Goal: Task Accomplishment & Management: Manage account settings

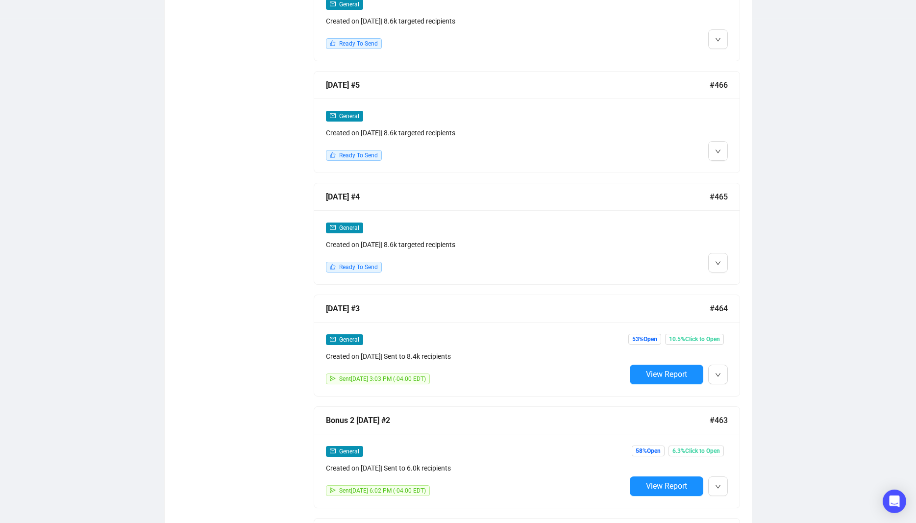
scroll to position [689, 0]
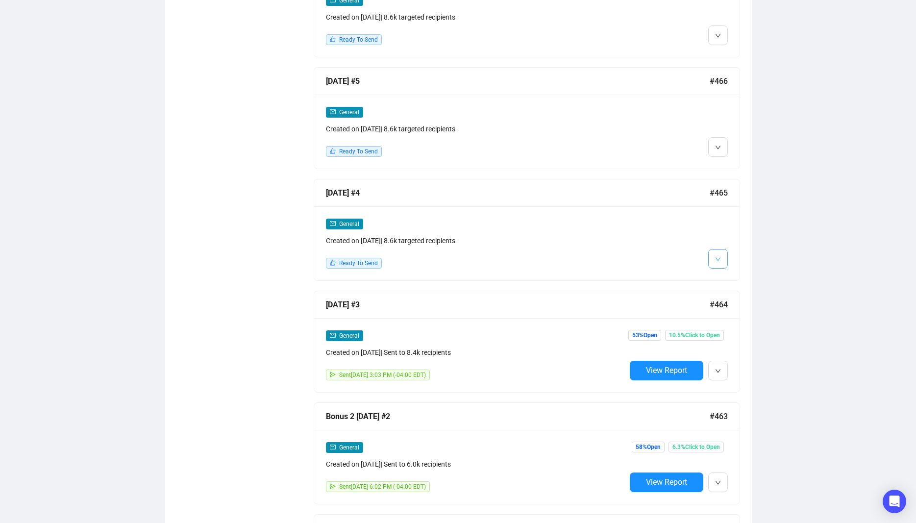
click at [722, 256] on button "button" at bounding box center [718, 259] width 20 height 20
click at [727, 283] on li "Edit" at bounding box center [736, 279] width 52 height 16
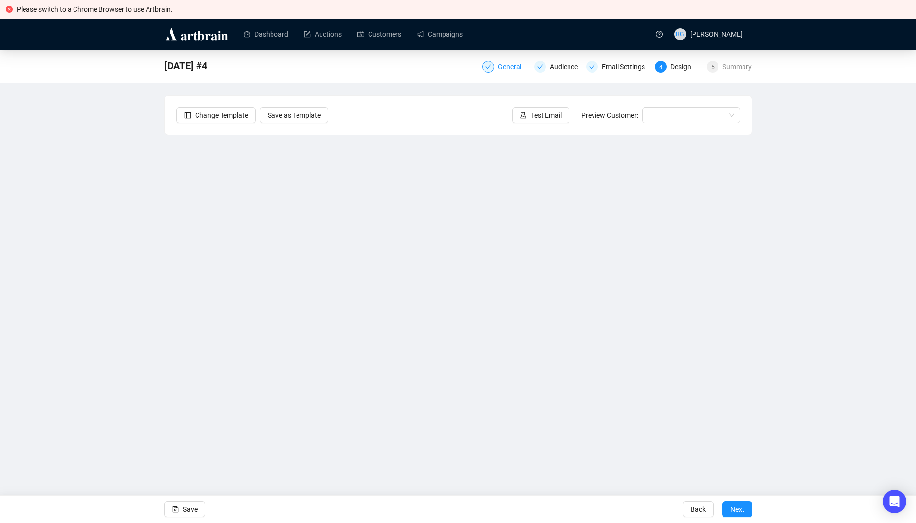
click at [494, 69] on div at bounding box center [488, 67] width 12 height 12
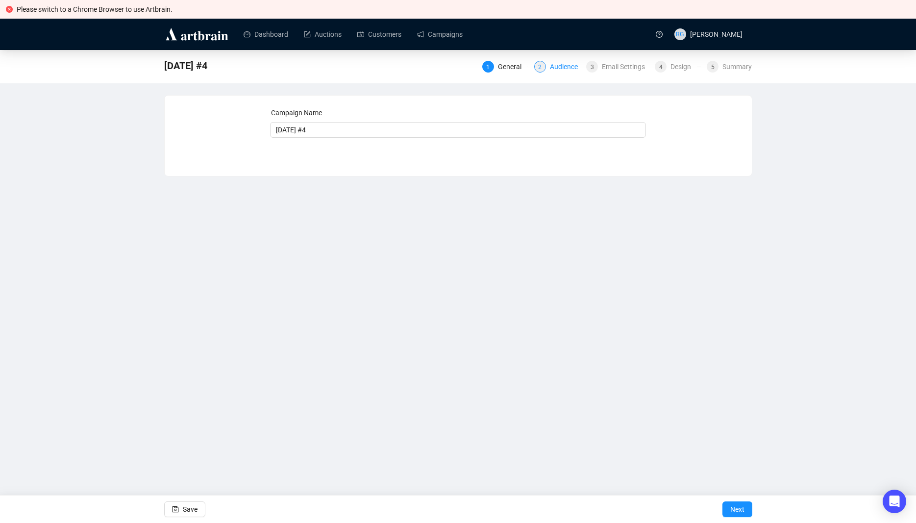
click at [565, 66] on div "Audience" at bounding box center [567, 67] width 34 height 12
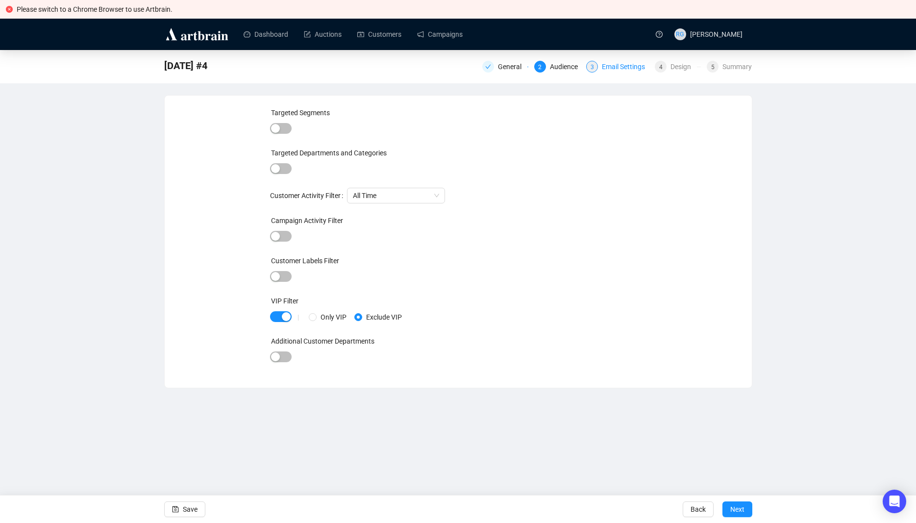
click at [611, 67] on div "Email Settings" at bounding box center [626, 67] width 49 height 12
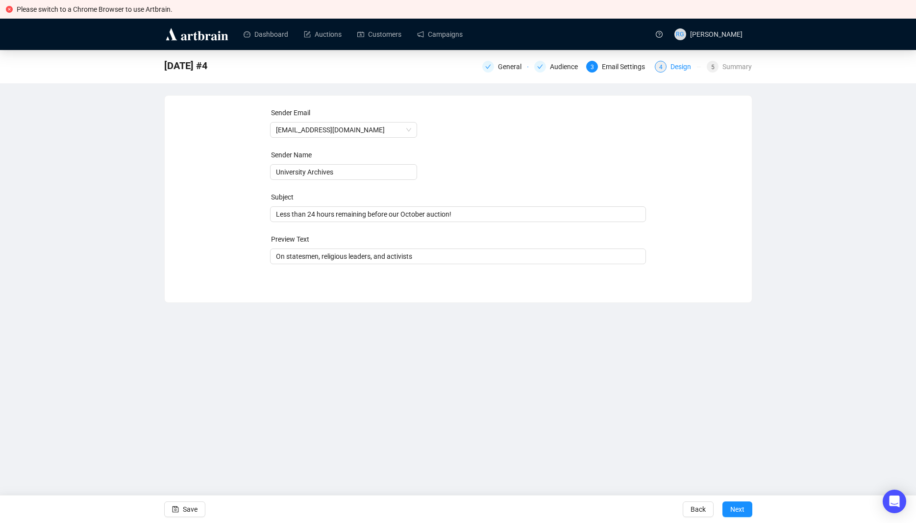
click at [670, 67] on div "4 Design" at bounding box center [678, 67] width 46 height 12
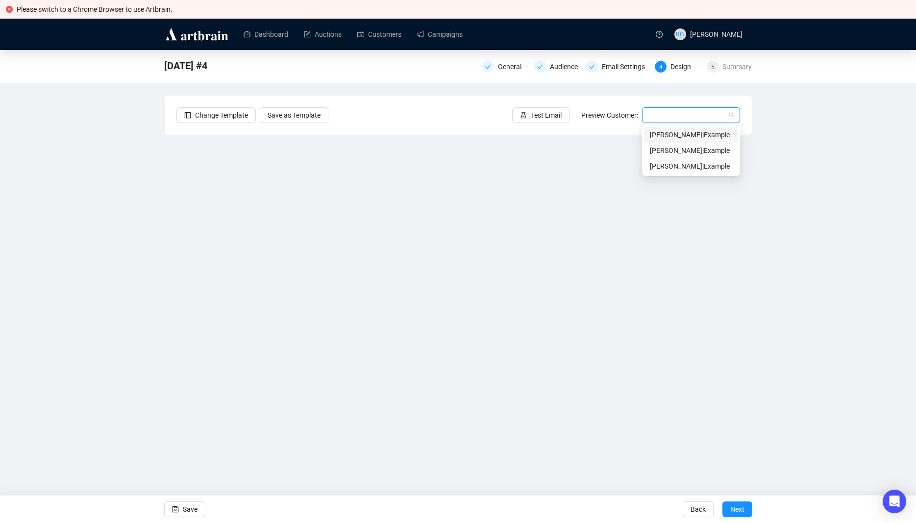
click at [694, 114] on input "search" at bounding box center [686, 115] width 77 height 15
click at [674, 134] on div "Ann | Example" at bounding box center [691, 134] width 82 height 11
click at [176, 510] on icon "save" at bounding box center [175, 509] width 6 height 6
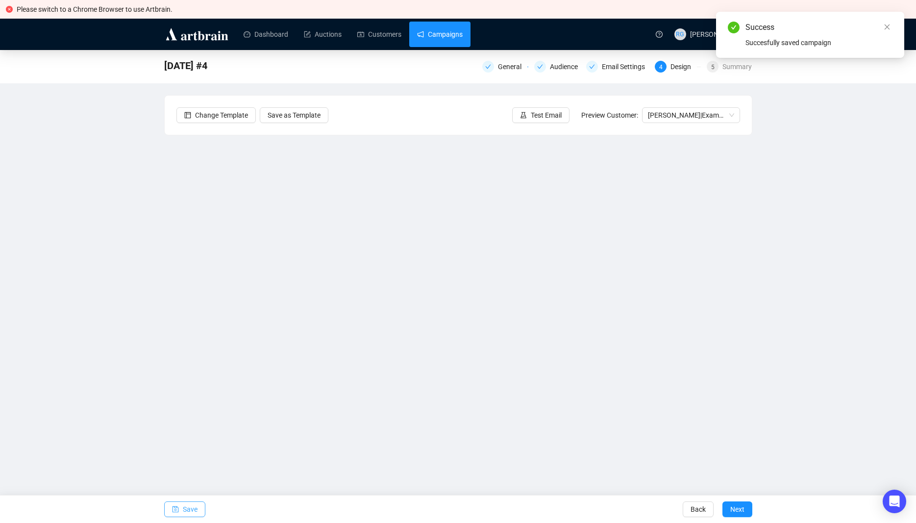
click at [438, 35] on link "Campaigns" at bounding box center [440, 34] width 46 height 25
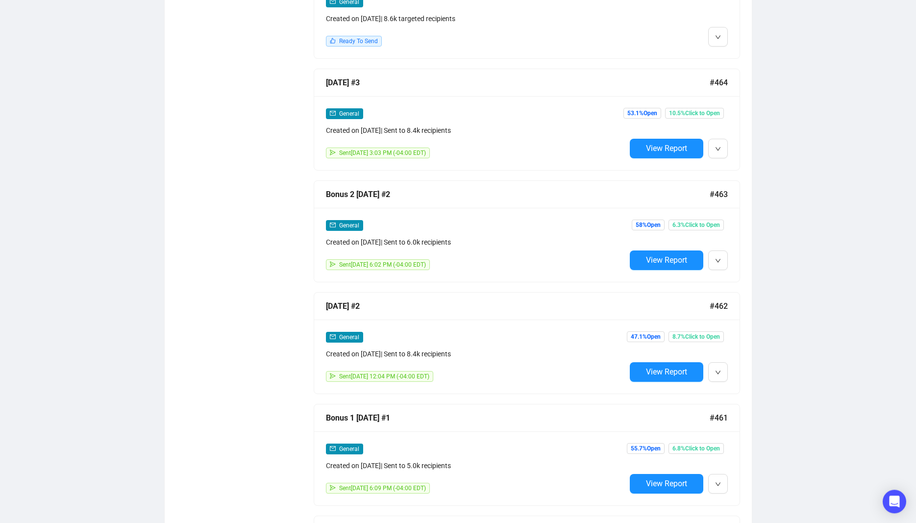
scroll to position [924, 0]
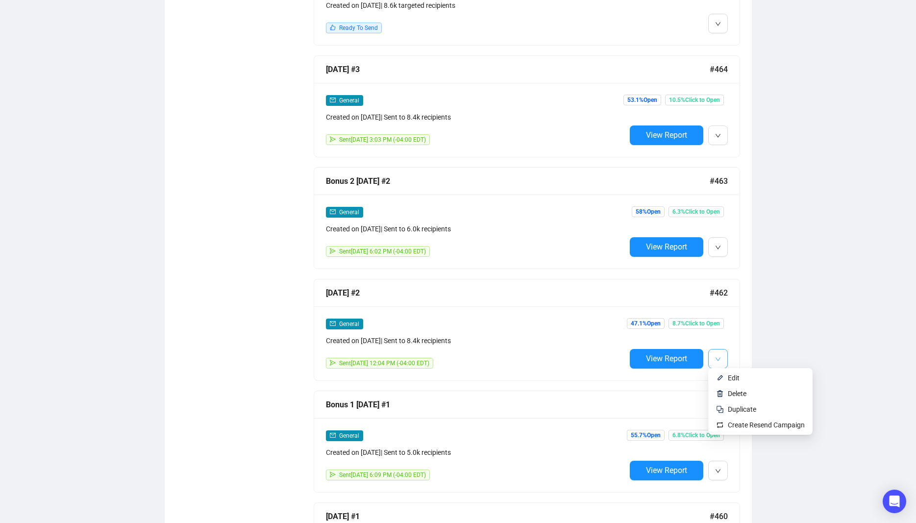
click at [720, 354] on span "button" at bounding box center [718, 358] width 6 height 12
click at [725, 379] on li "Edit" at bounding box center [760, 378] width 100 height 16
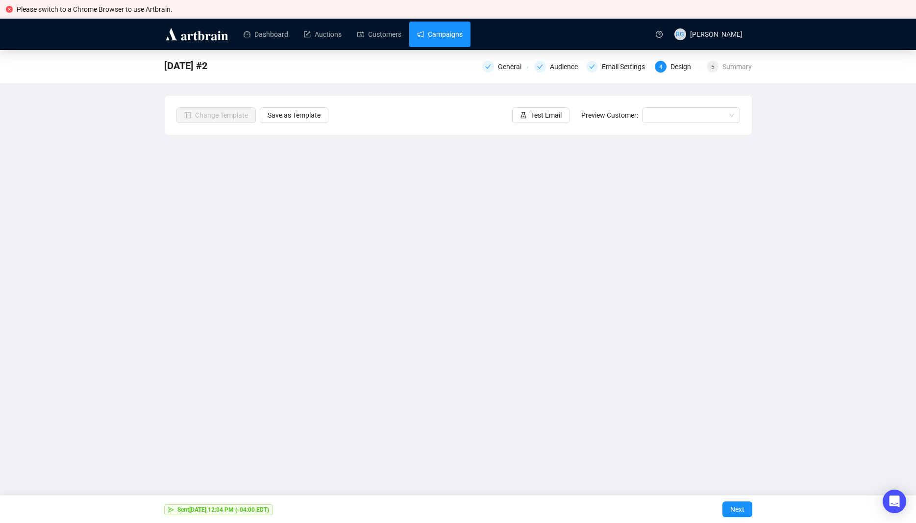
click at [431, 35] on link "Campaigns" at bounding box center [440, 34] width 46 height 25
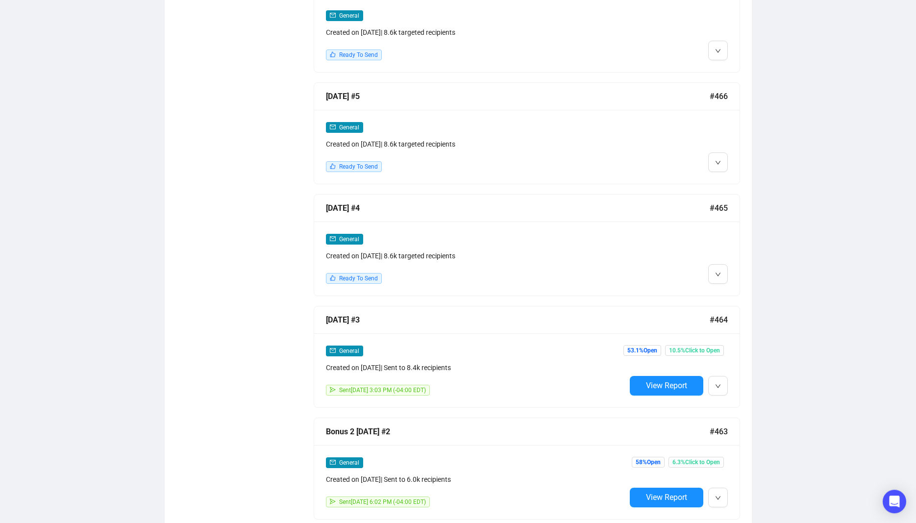
scroll to position [677, 0]
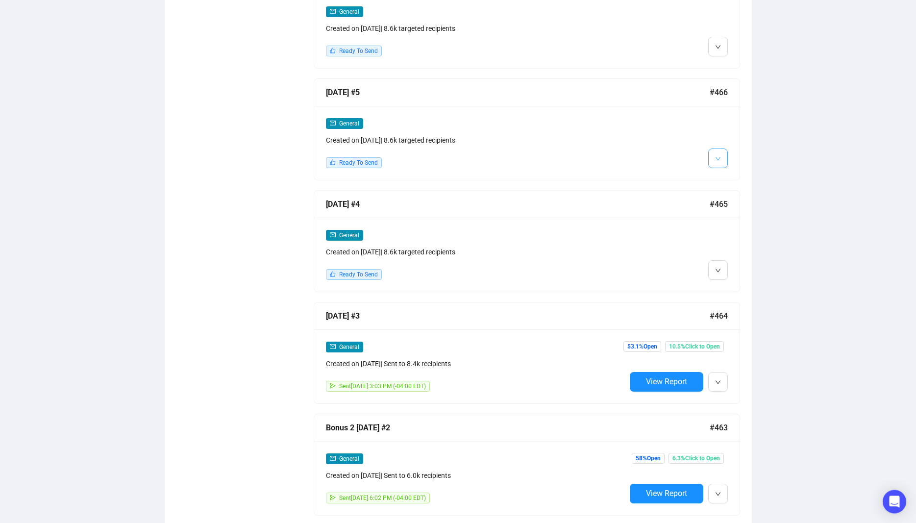
click at [721, 156] on button "button" at bounding box center [718, 159] width 20 height 20
click at [727, 179] on li "Edit" at bounding box center [736, 179] width 52 height 16
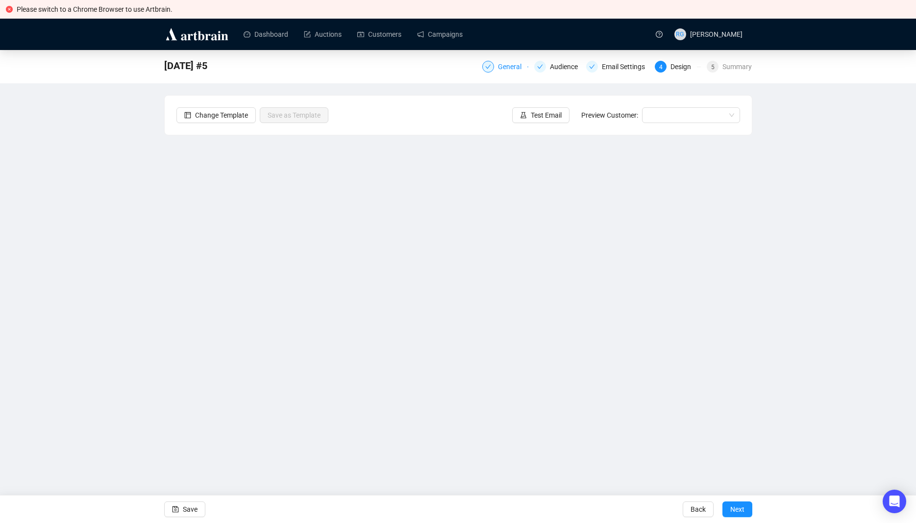
click at [508, 69] on div "General" at bounding box center [512, 67] width 29 height 12
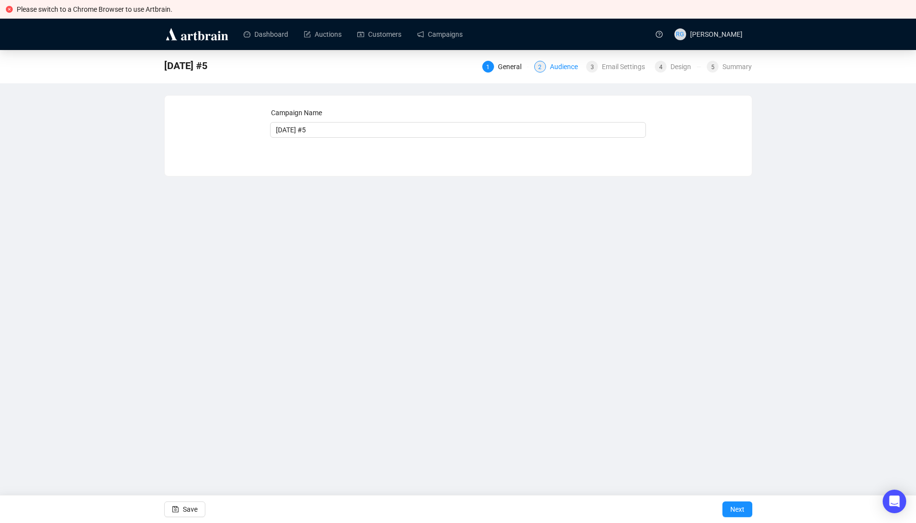
click at [551, 68] on div "Audience" at bounding box center [567, 67] width 34 height 12
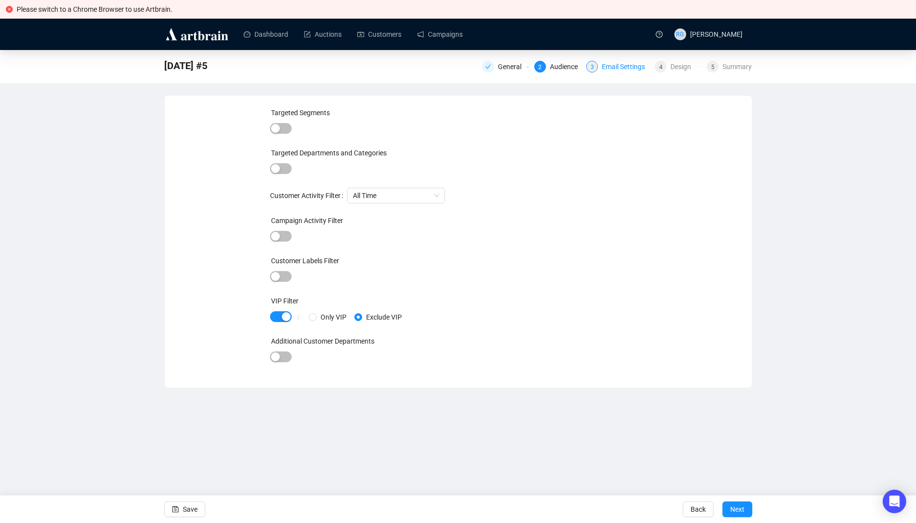
click at [618, 63] on div "Email Settings" at bounding box center [626, 67] width 49 height 12
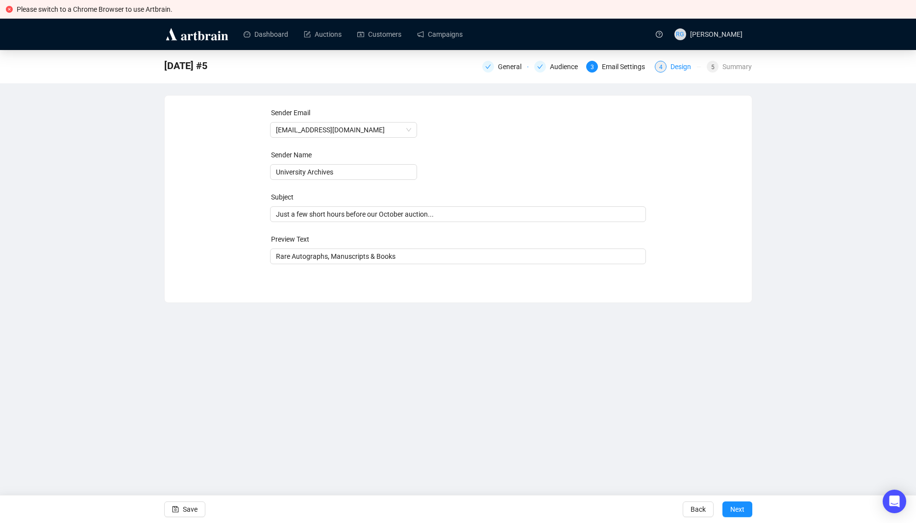
click at [676, 67] on div "Design" at bounding box center [684, 67] width 26 height 12
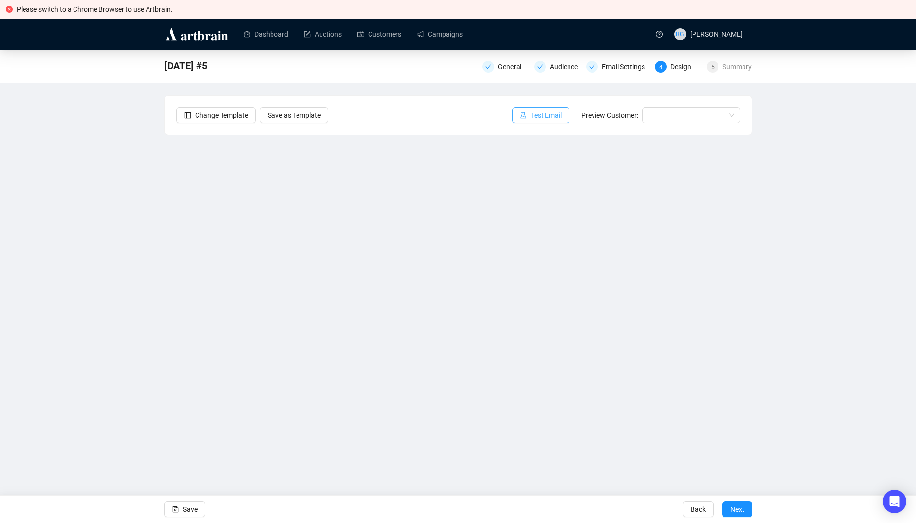
click at [544, 120] on span "Test Email" at bounding box center [546, 115] width 31 height 11
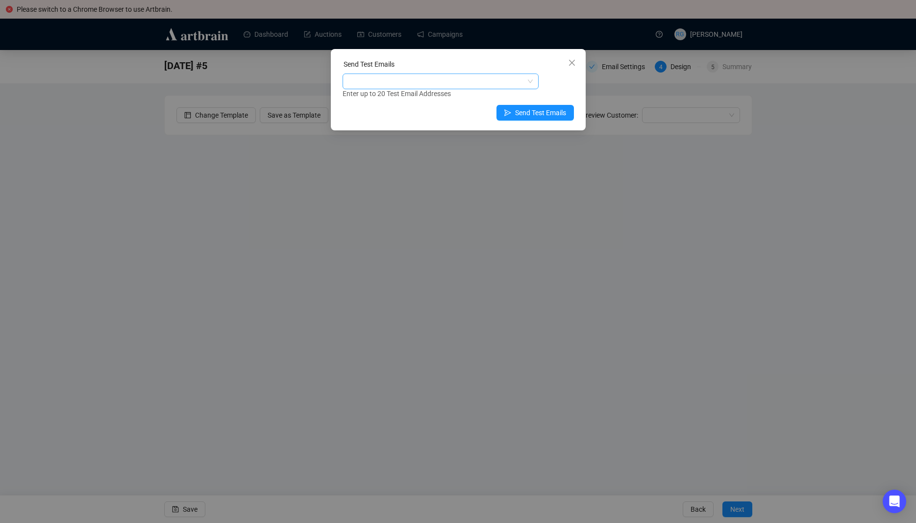
click at [427, 76] on div at bounding box center [436, 82] width 182 height 14
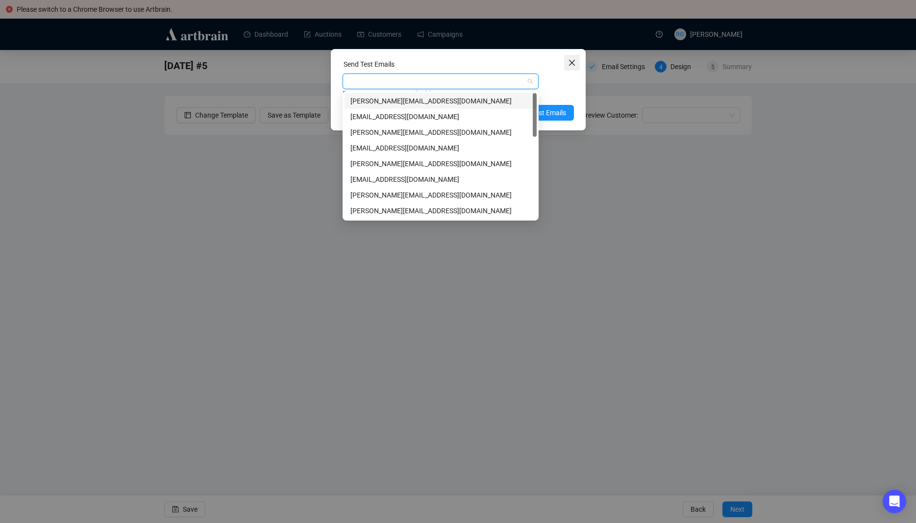
click at [569, 61] on icon "close" at bounding box center [572, 63] width 8 height 8
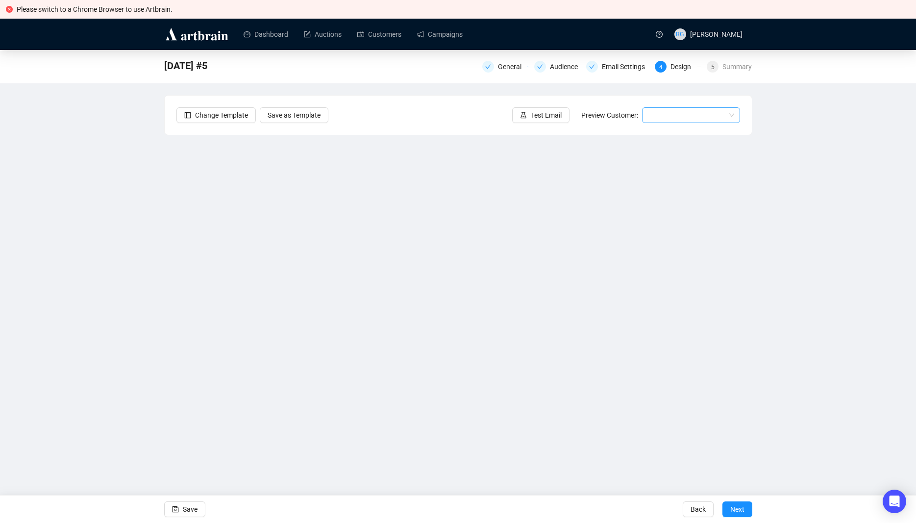
click at [686, 113] on input "search" at bounding box center [686, 115] width 77 height 15
click at [667, 132] on div "Ann | Example" at bounding box center [691, 134] width 82 height 11
click at [185, 511] on span "Save" at bounding box center [190, 509] width 15 height 27
click at [452, 36] on link "Campaigns" at bounding box center [440, 34] width 46 height 25
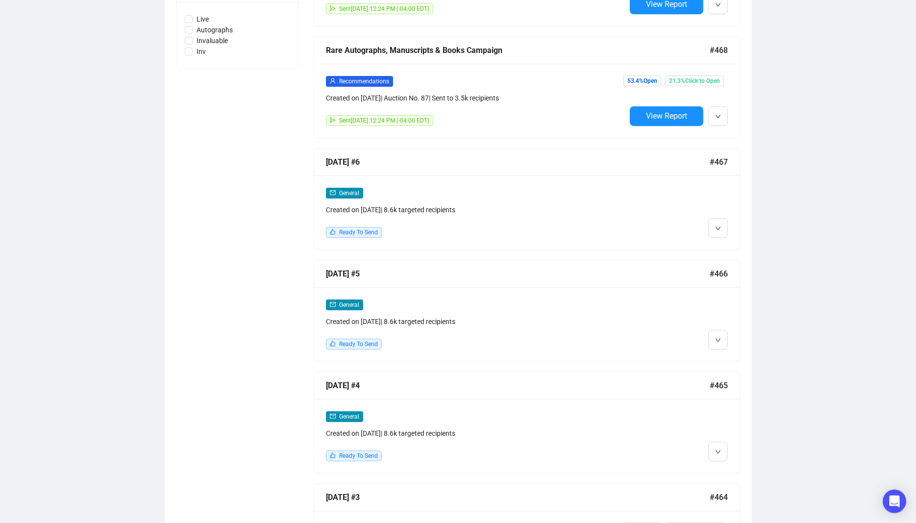
scroll to position [502, 0]
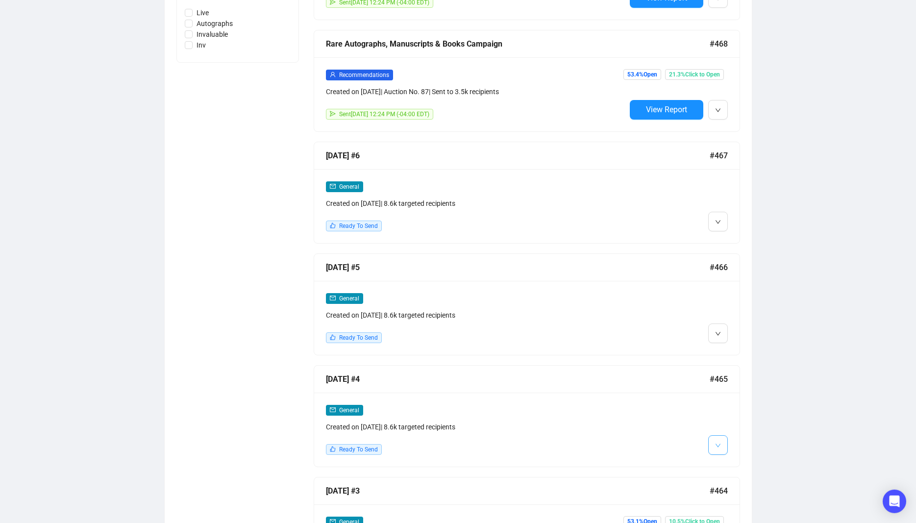
click at [718, 444] on icon "down" at bounding box center [718, 446] width 6 height 6
click at [727, 465] on li "Edit" at bounding box center [736, 465] width 52 height 16
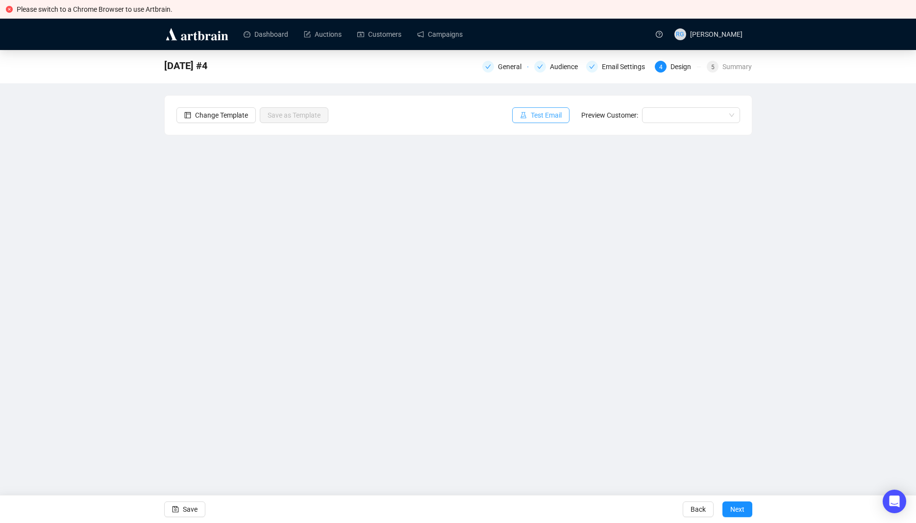
click at [562, 119] on span "Test Email" at bounding box center [546, 115] width 31 height 11
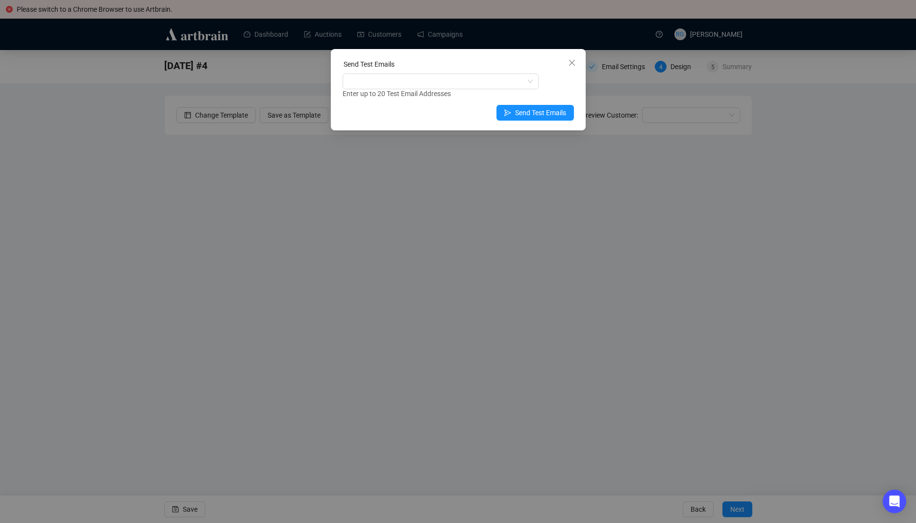
click at [409, 72] on div "Send Test Emails" at bounding box center [458, 66] width 231 height 15
click at [404, 82] on div at bounding box center [436, 82] width 182 height 14
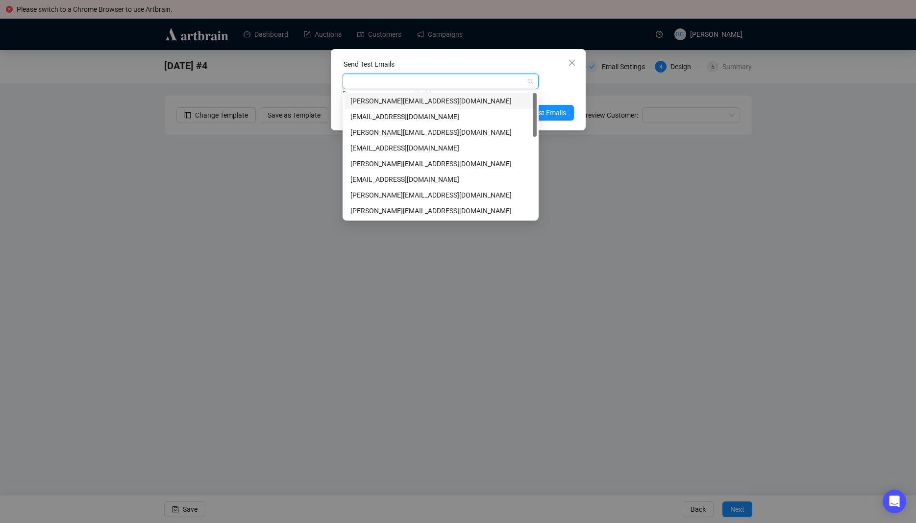
click at [379, 100] on div "rebecca@universityarchives.com" at bounding box center [440, 101] width 180 height 11
click at [378, 193] on div "john@universityarchives.com" at bounding box center [440, 195] width 180 height 11
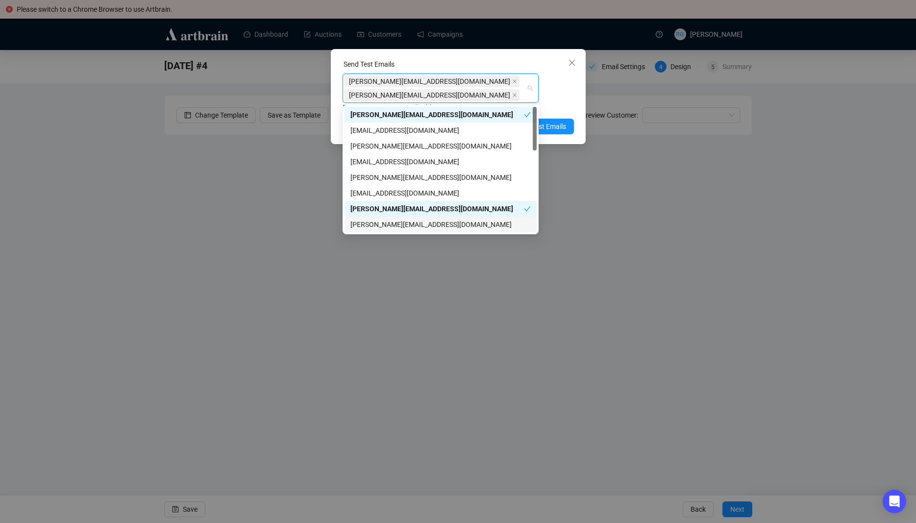
click at [380, 221] on div "paula@universityarchives.com" at bounding box center [440, 224] width 180 height 11
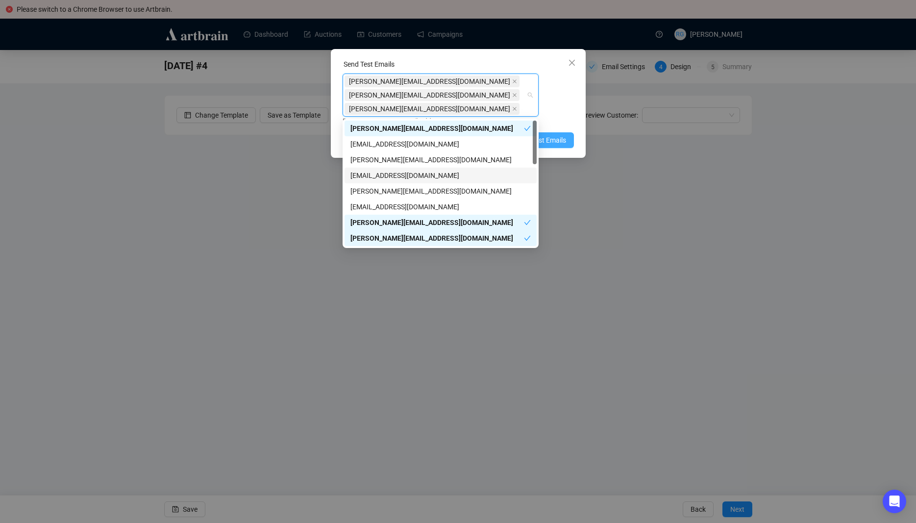
click at [560, 140] on span "Send Test Emails" at bounding box center [540, 140] width 51 height 11
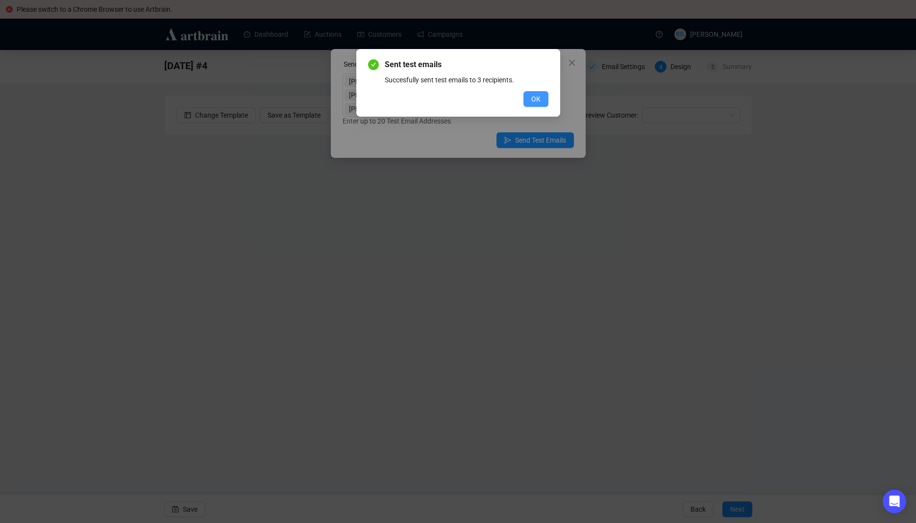
click at [534, 95] on span "OK" at bounding box center [535, 99] width 9 height 11
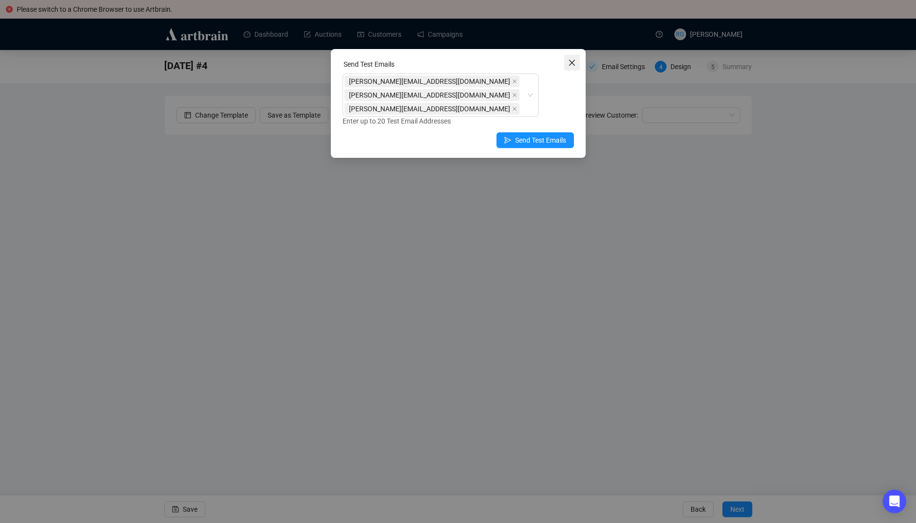
click at [570, 63] on icon "close" at bounding box center [572, 63] width 8 height 8
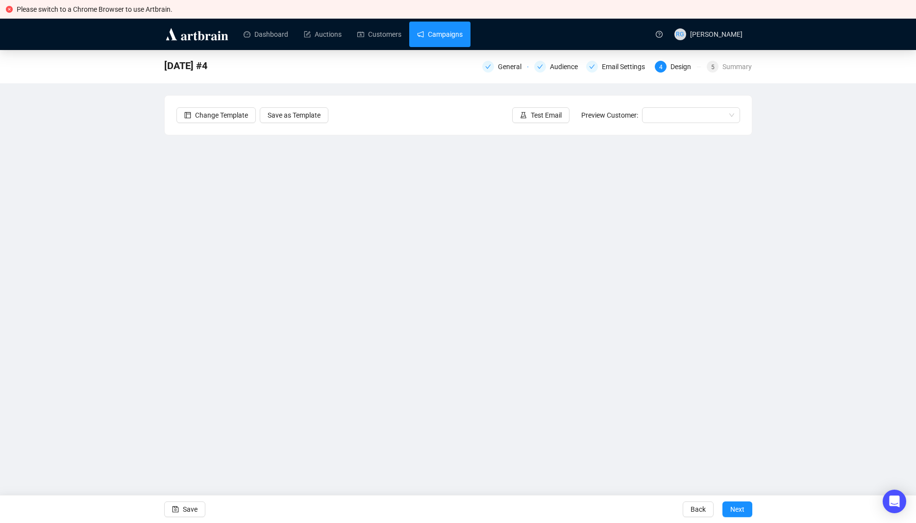
click at [445, 35] on link "Campaigns" at bounding box center [440, 34] width 46 height 25
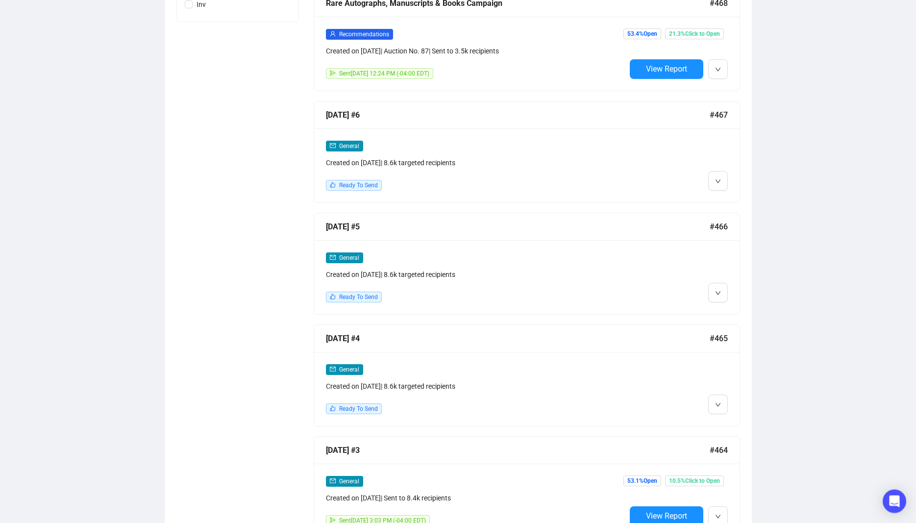
scroll to position [581, 0]
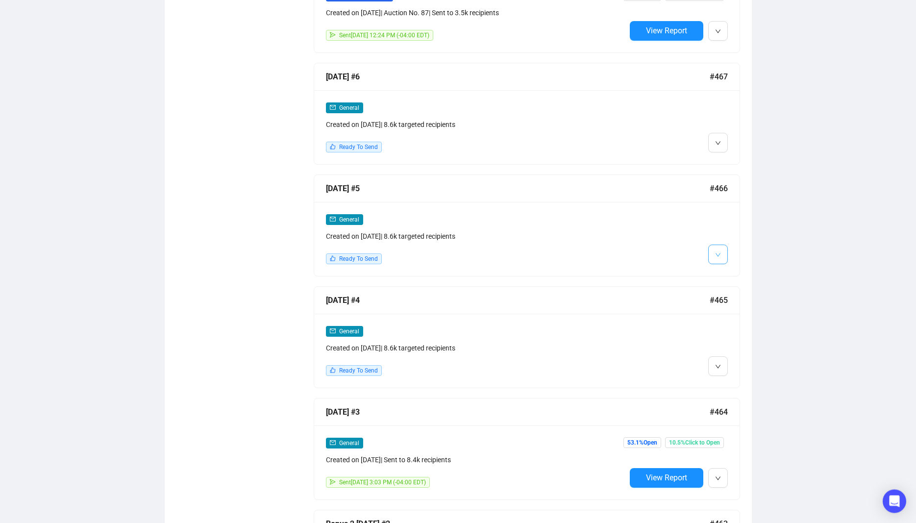
click at [722, 250] on button "button" at bounding box center [718, 255] width 20 height 20
click at [728, 274] on span "Edit" at bounding box center [734, 275] width 12 height 8
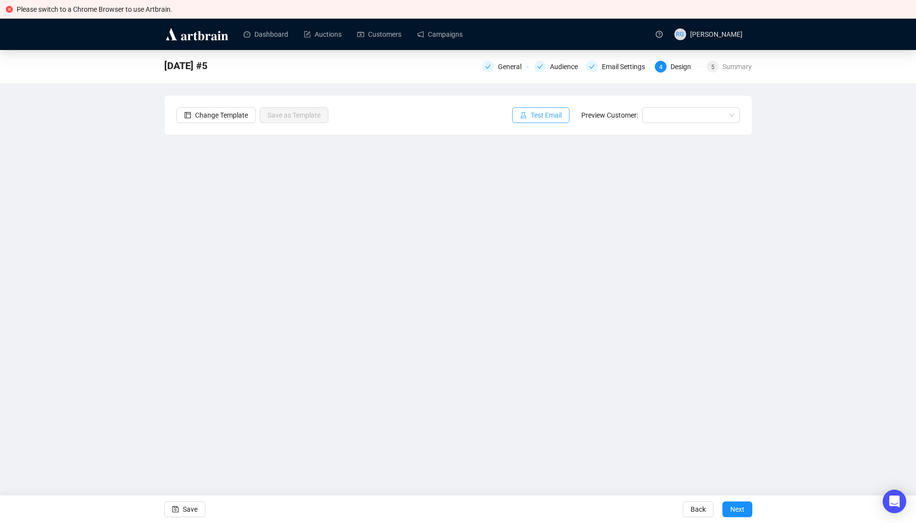
click at [543, 115] on span "Test Email" at bounding box center [546, 115] width 31 height 11
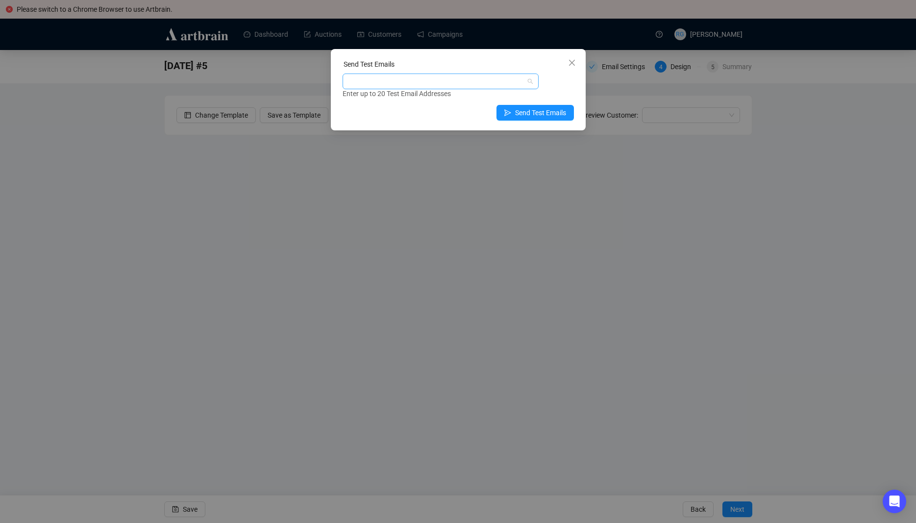
click at [411, 79] on div at bounding box center [436, 82] width 182 height 14
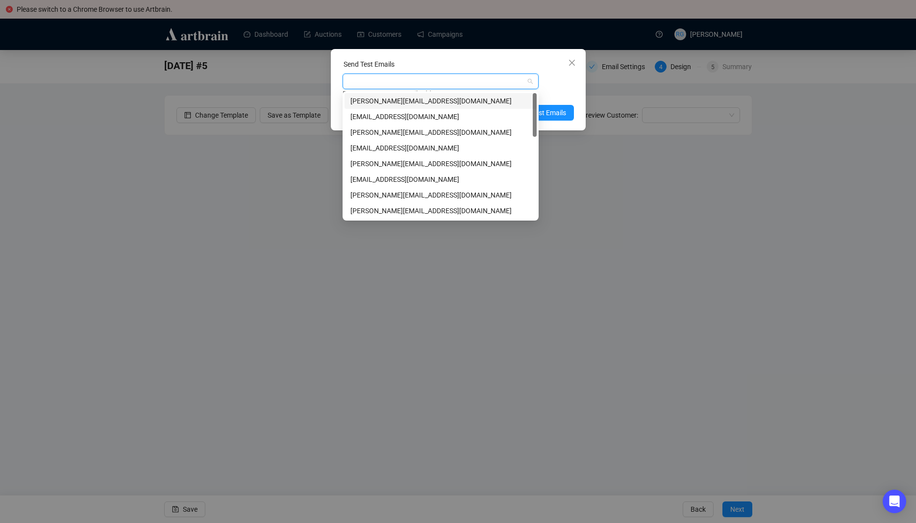
click at [381, 101] on div "rebecca@universityarchives.com" at bounding box center [440, 101] width 180 height 11
click at [374, 194] on div "john@universityarchives.com" at bounding box center [440, 195] width 180 height 11
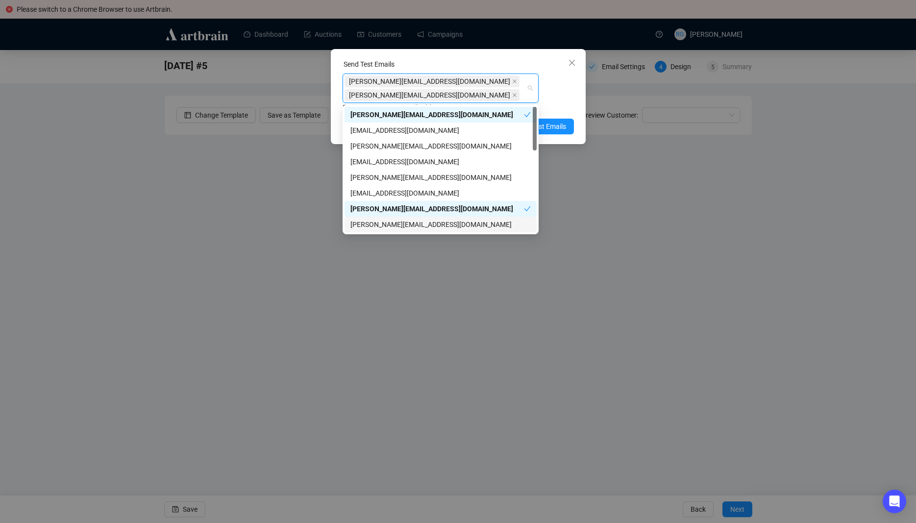
click at [379, 221] on div "paula@universityarchives.com" at bounding box center [440, 224] width 180 height 11
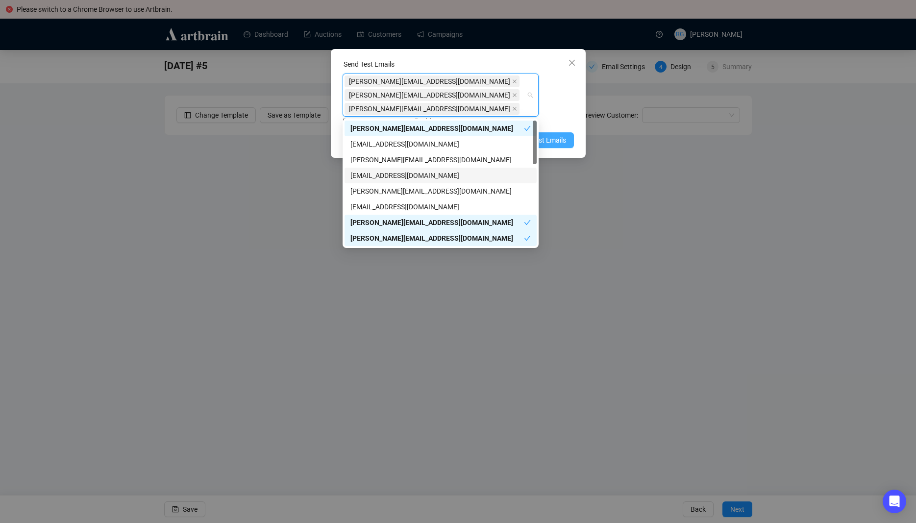
click at [557, 141] on span "Send Test Emails" at bounding box center [540, 140] width 51 height 11
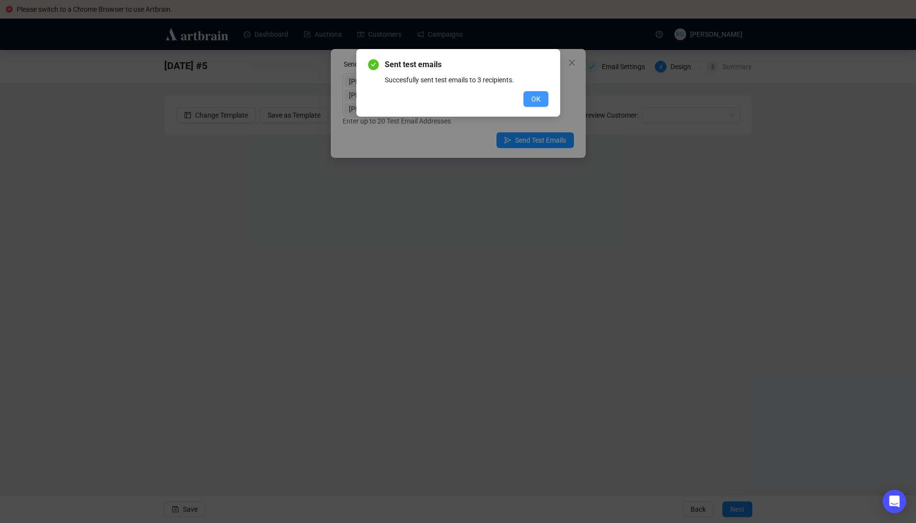
click at [531, 99] on button "OK" at bounding box center [536, 99] width 25 height 16
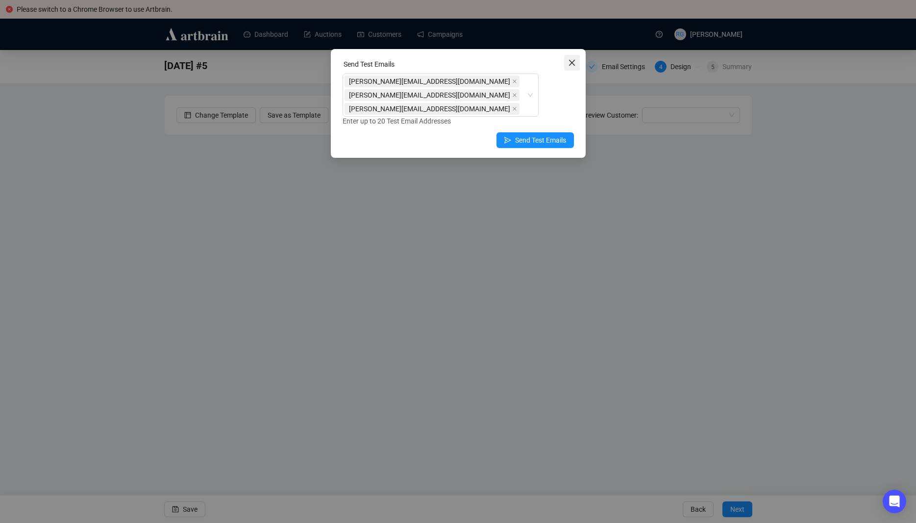
click at [572, 64] on icon "close" at bounding box center [572, 63] width 8 height 8
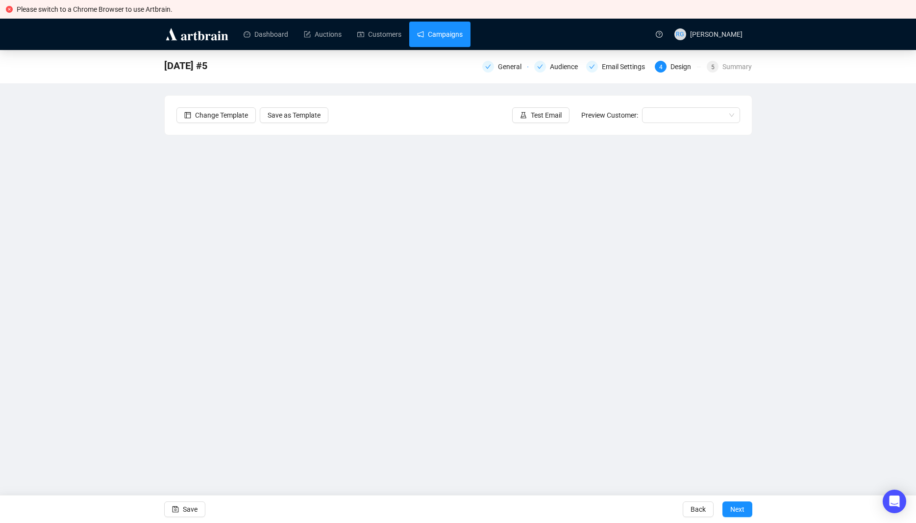
click at [424, 32] on link "Campaigns" at bounding box center [440, 34] width 46 height 25
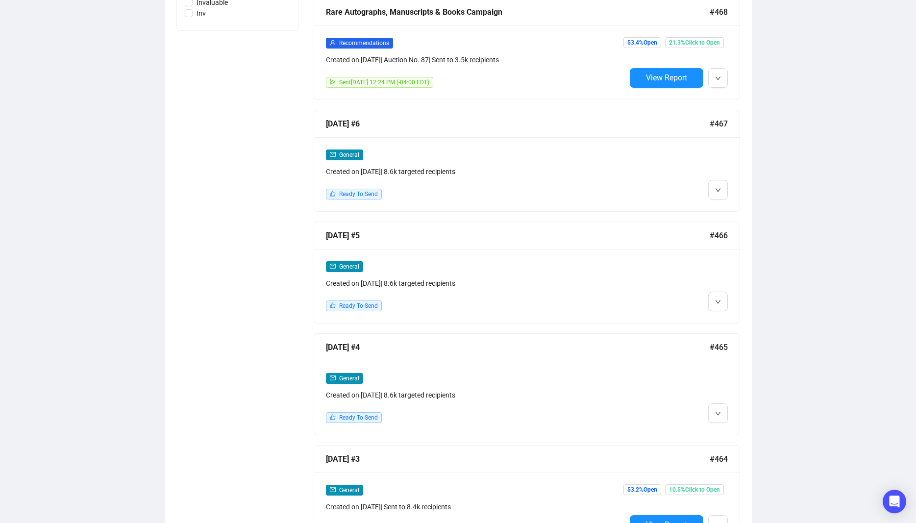
scroll to position [535, 0]
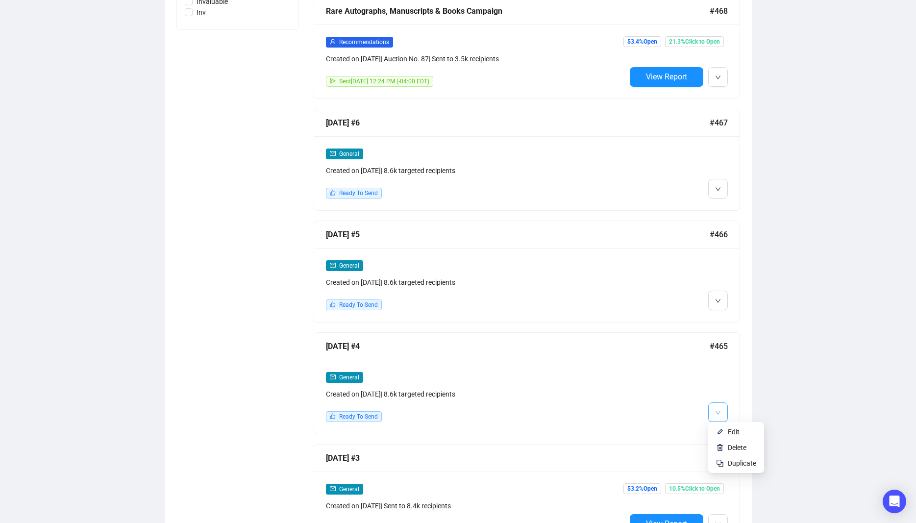
click at [716, 413] on icon "down" at bounding box center [718, 413] width 6 height 6
click at [732, 430] on span "Edit" at bounding box center [734, 432] width 12 height 8
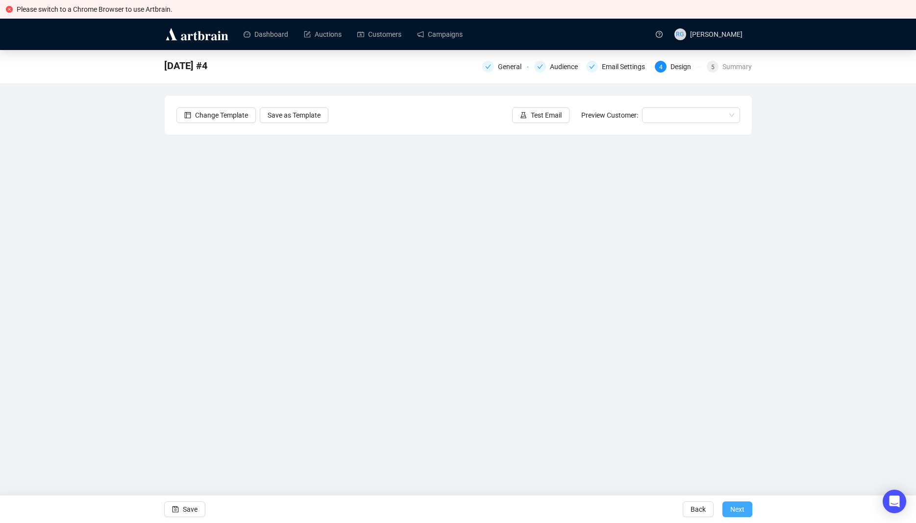
click at [741, 508] on span "Next" at bounding box center [737, 509] width 14 height 27
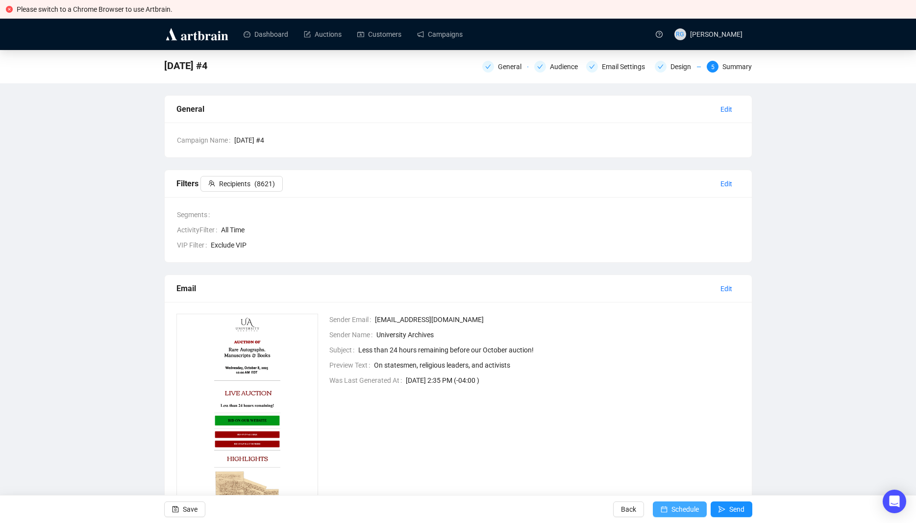
click at [689, 507] on span "Schedule" at bounding box center [685, 509] width 27 height 27
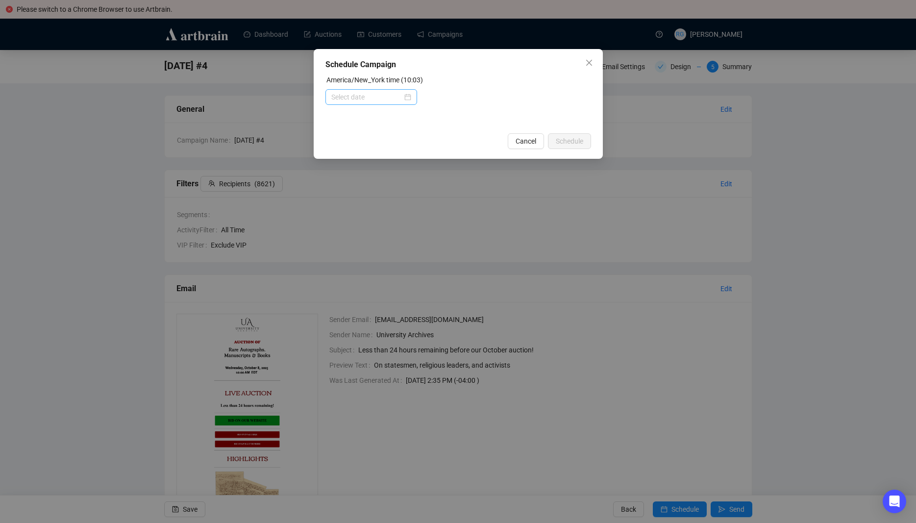
click at [411, 95] on div at bounding box center [371, 97] width 80 height 11
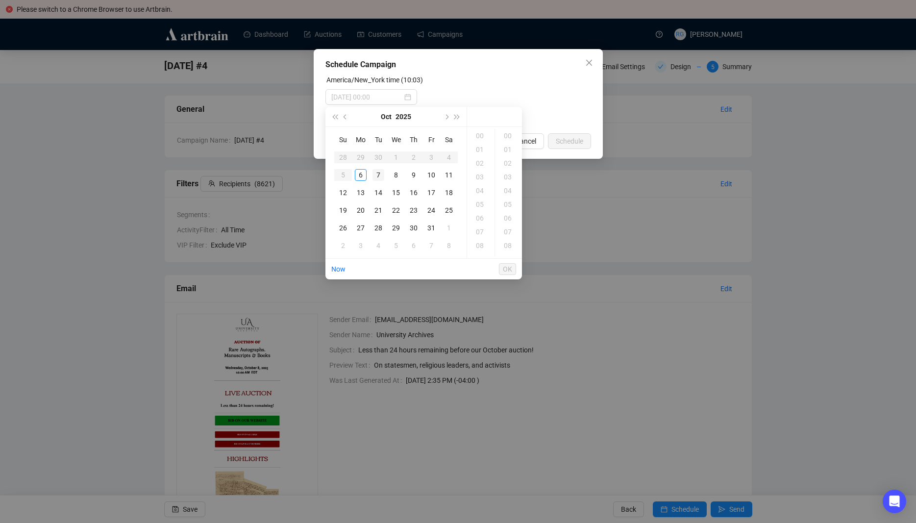
click at [378, 176] on div "7" at bounding box center [379, 175] width 12 height 12
click at [482, 215] on div "11" at bounding box center [481, 215] width 24 height 14
click at [507, 165] on div "02" at bounding box center [509, 163] width 24 height 14
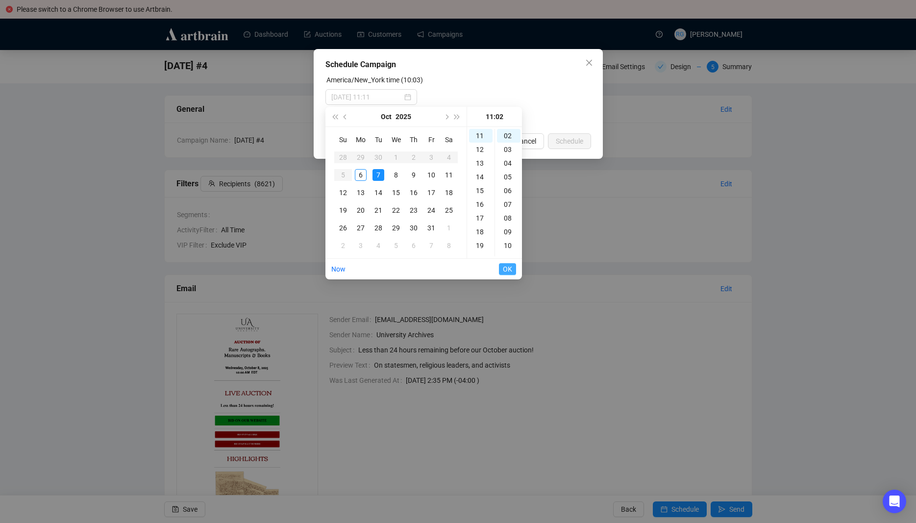
type input "2025-10-07 11:02"
click at [510, 268] on span "OK" at bounding box center [507, 269] width 9 height 19
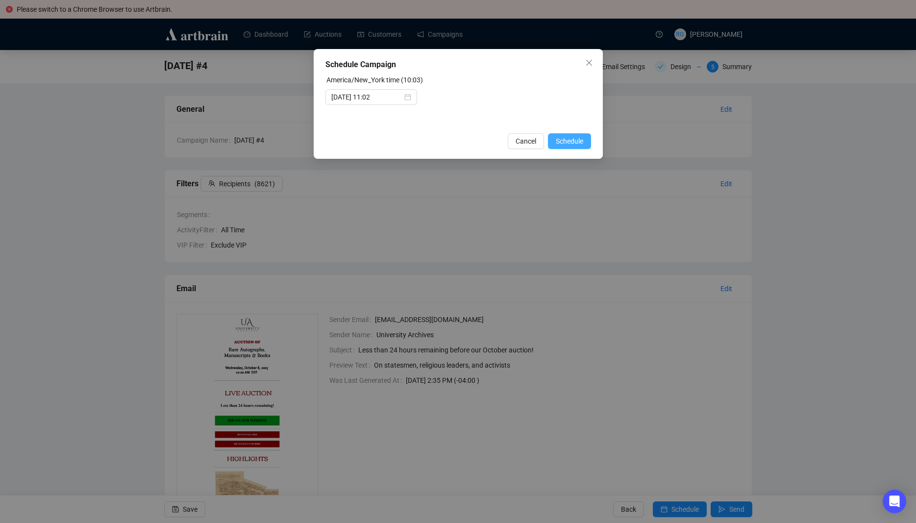
click at [576, 140] on span "Schedule" at bounding box center [569, 141] width 27 height 11
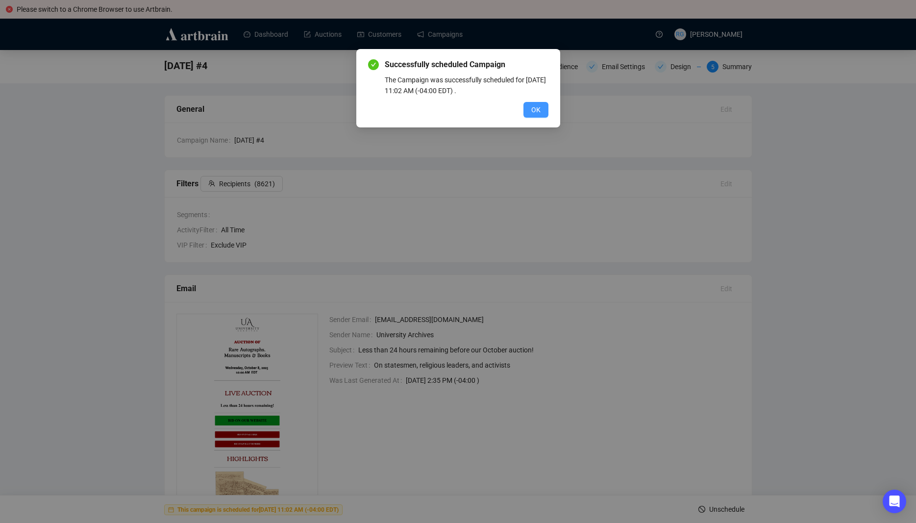
click at [540, 111] on span "OK" at bounding box center [535, 109] width 9 height 11
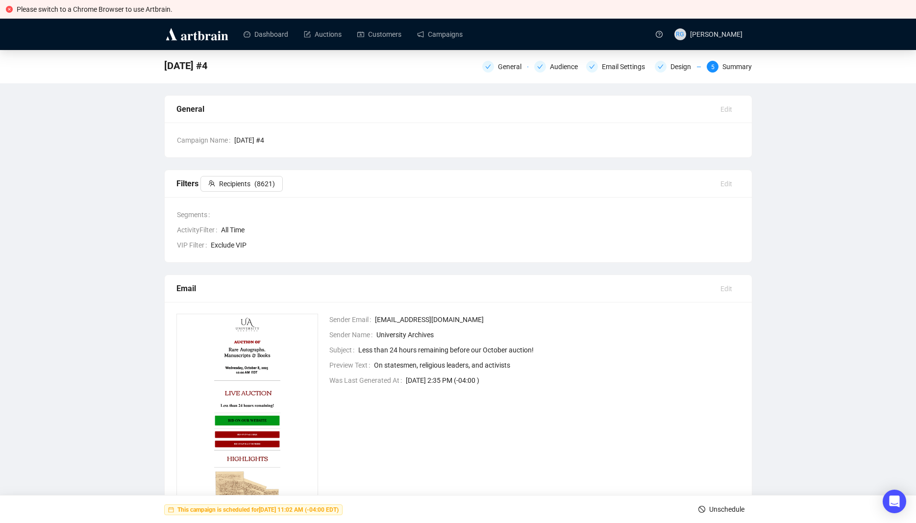
click at [7, 9] on icon "close-circle" at bounding box center [9, 9] width 7 height 7
click at [427, 31] on link "Campaigns" at bounding box center [440, 34] width 46 height 25
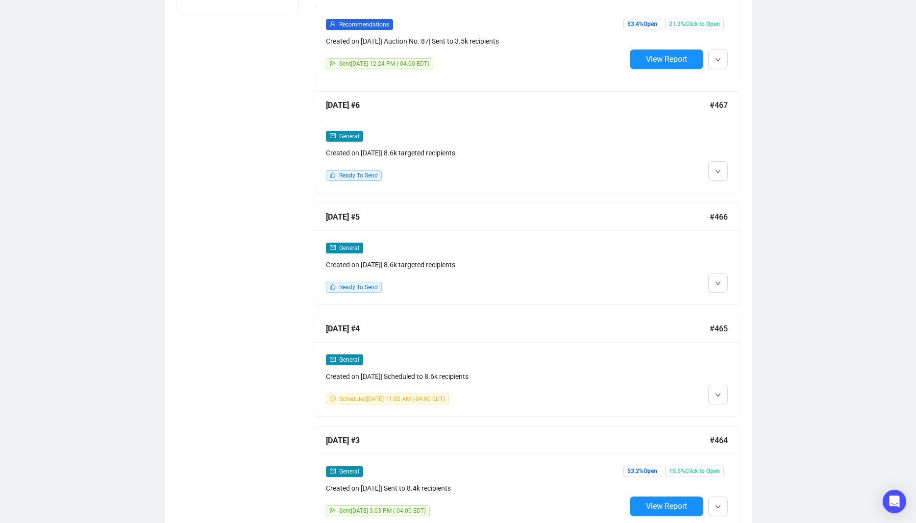
scroll to position [557, 0]
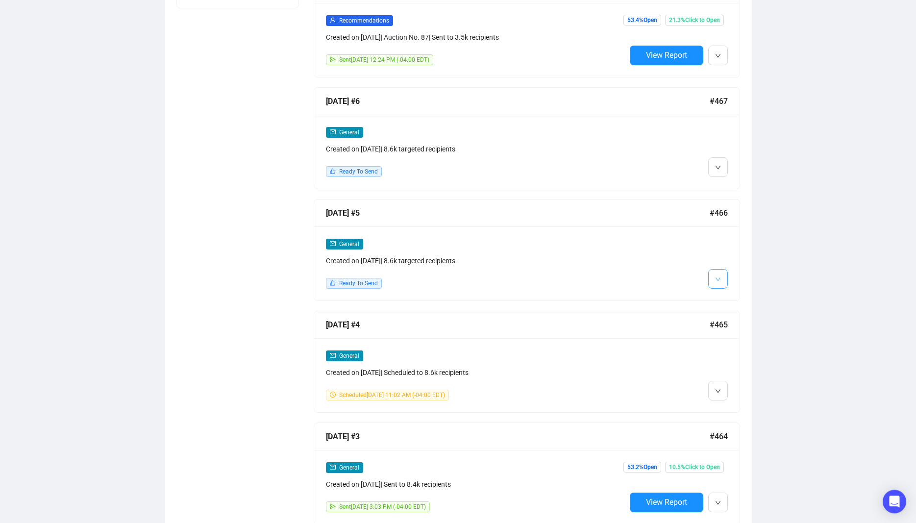
click at [715, 278] on icon "down" at bounding box center [718, 279] width 6 height 6
click at [722, 294] on li "Edit" at bounding box center [736, 299] width 52 height 16
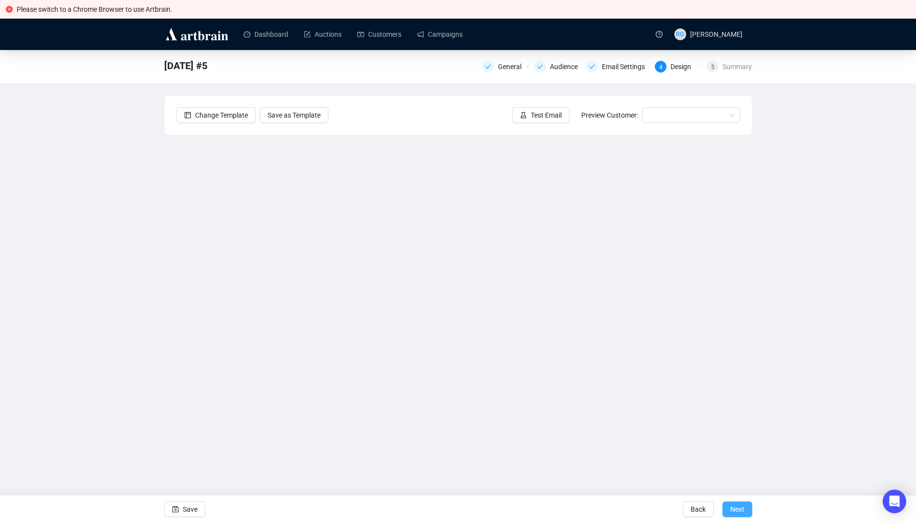
click at [741, 510] on span "Next" at bounding box center [737, 509] width 14 height 27
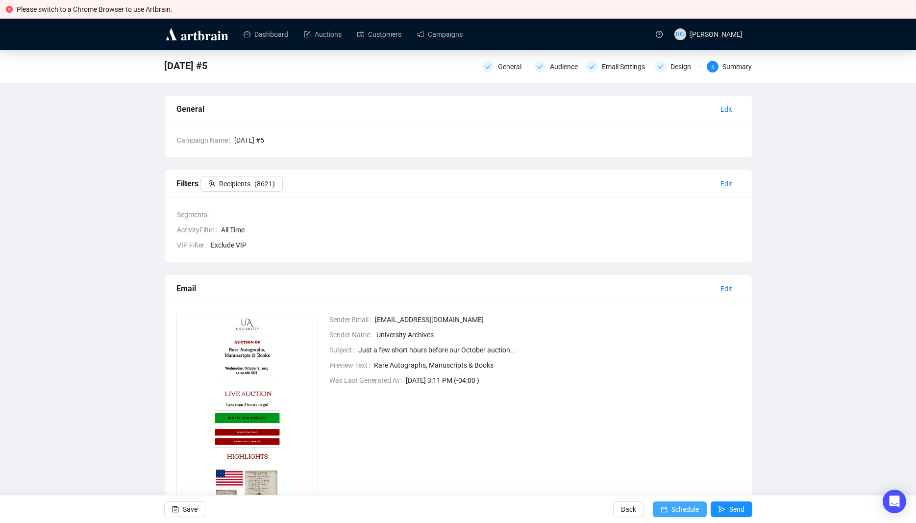
click at [683, 510] on span "Schedule" at bounding box center [685, 509] width 27 height 27
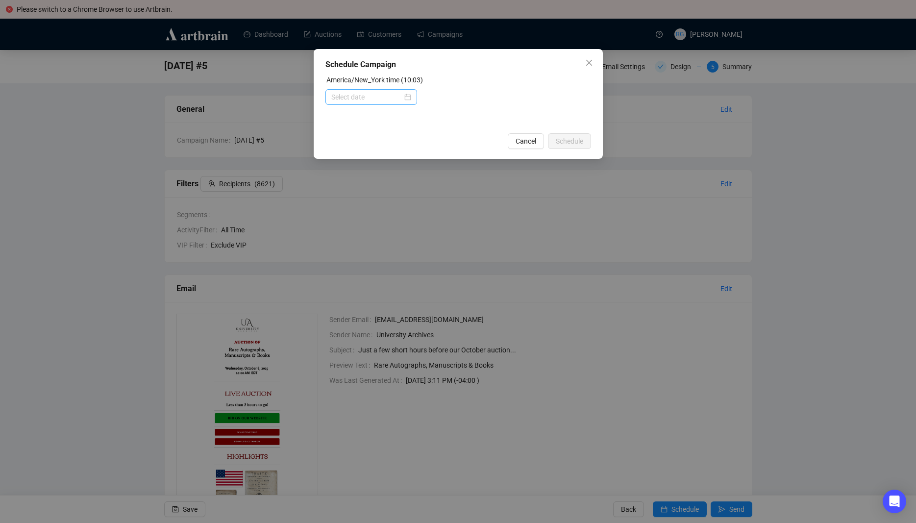
click at [409, 98] on div at bounding box center [371, 97] width 80 height 11
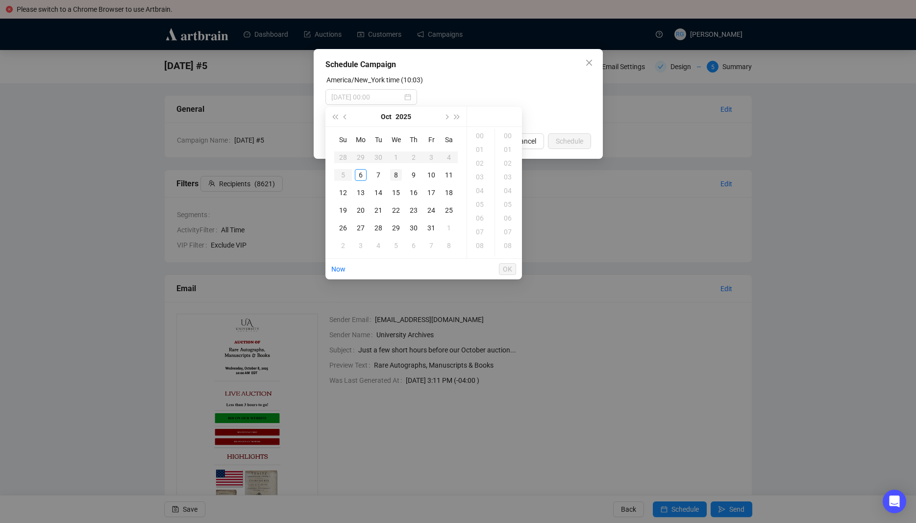
click at [396, 175] on div "8" at bounding box center [396, 175] width 12 height 12
click at [479, 244] on div "08" at bounding box center [481, 246] width 24 height 14
click at [509, 147] on div "01" at bounding box center [509, 150] width 24 height 14
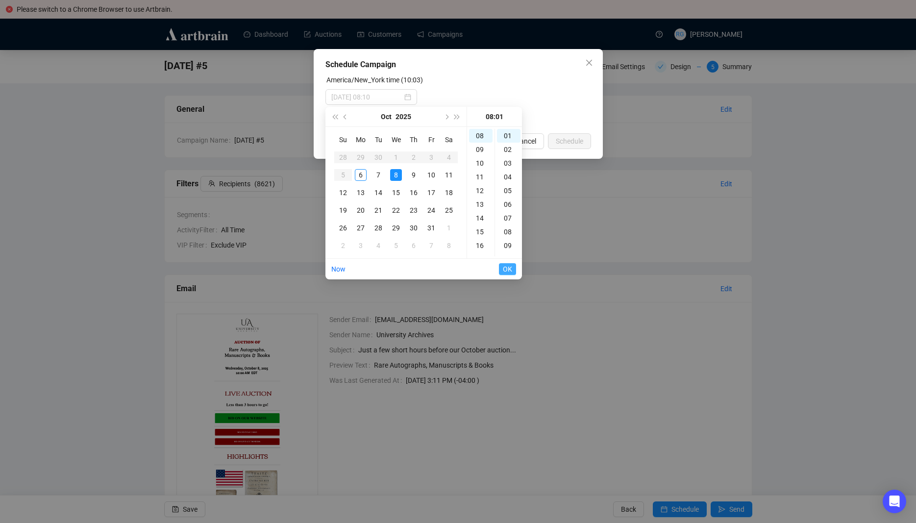
type input "2025-10-08 08:01"
click at [508, 267] on span "OK" at bounding box center [507, 269] width 9 height 19
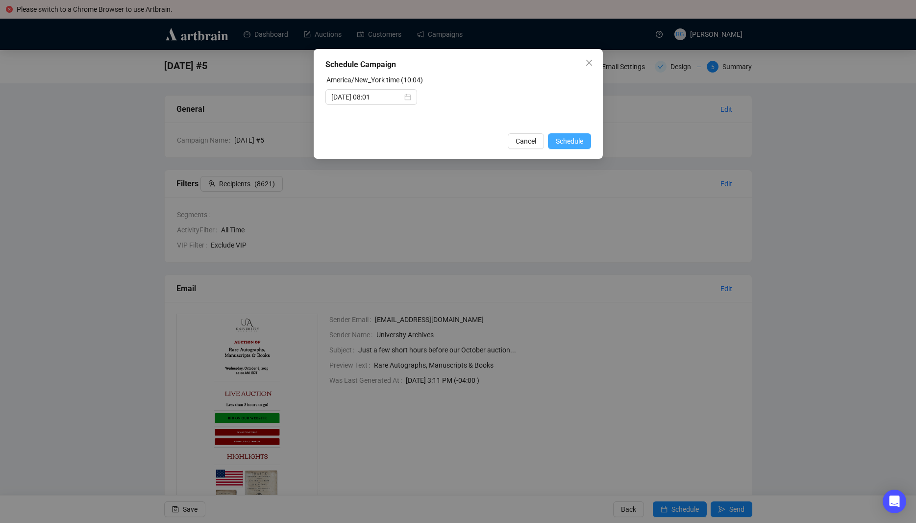
click at [558, 142] on span "Schedule" at bounding box center [569, 141] width 27 height 11
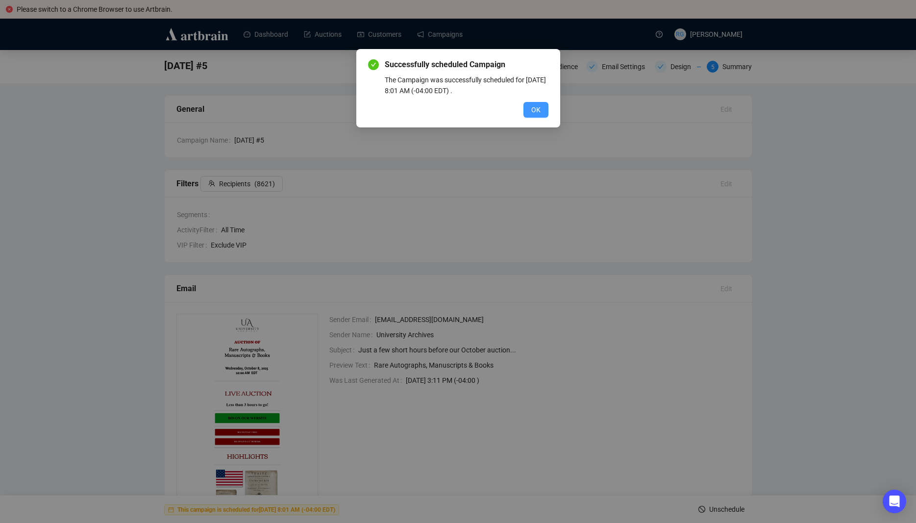
click at [528, 113] on button "OK" at bounding box center [536, 110] width 25 height 16
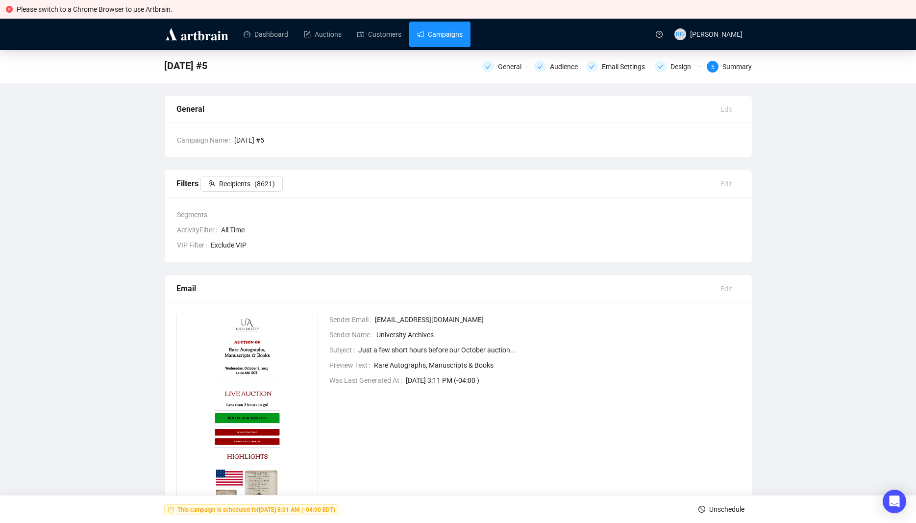
click at [441, 36] on link "Campaigns" at bounding box center [440, 34] width 46 height 25
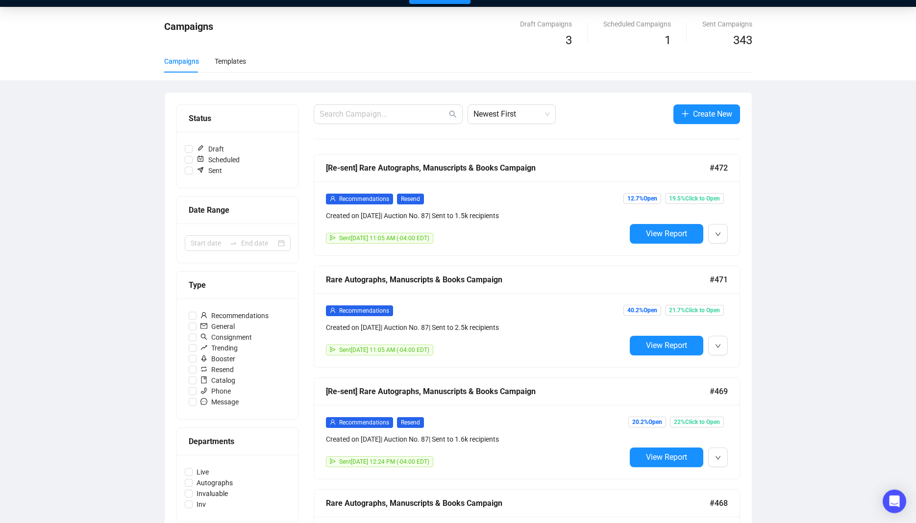
scroll to position [35, 0]
